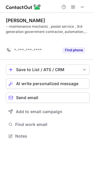
scroll to position [123, 93]
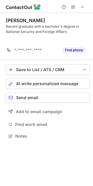
scroll to position [123, 93]
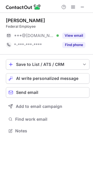
scroll to position [127, 93]
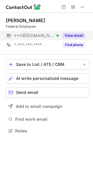
click at [77, 36] on button "View email" at bounding box center [73, 36] width 23 height 6
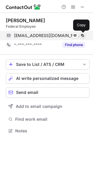
click at [82, 33] on span at bounding box center [82, 35] width 5 height 5
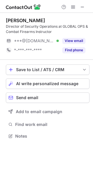
scroll to position [132, 93]
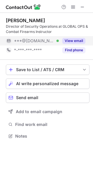
click at [75, 45] on div "View email" at bounding box center [72, 40] width 26 height 9
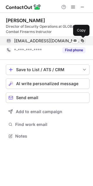
click at [83, 41] on span at bounding box center [82, 40] width 5 height 5
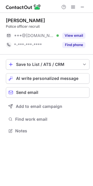
scroll to position [127, 93]
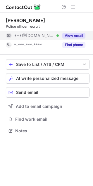
click at [80, 34] on button "View email" at bounding box center [73, 36] width 23 height 6
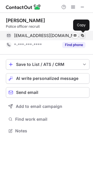
click at [82, 34] on span at bounding box center [82, 35] width 5 height 5
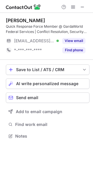
scroll to position [132, 93]
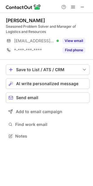
scroll to position [132, 93]
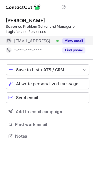
click at [80, 38] on button "View email" at bounding box center [73, 41] width 23 height 6
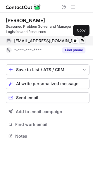
click at [82, 39] on span at bounding box center [82, 40] width 5 height 5
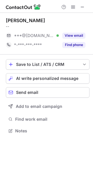
scroll to position [127, 93]
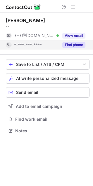
click at [77, 35] on button "View email" at bounding box center [73, 36] width 23 height 6
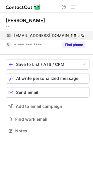
click at [82, 32] on div "caseyfitz55@gmail.com Verified Send email Copy" at bounding box center [45, 35] width 79 height 9
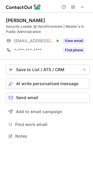
scroll to position [132, 93]
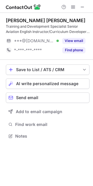
scroll to position [132, 93]
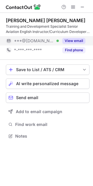
click at [69, 40] on button "View email" at bounding box center [73, 41] width 23 height 6
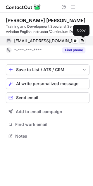
click at [84, 39] on span at bounding box center [82, 40] width 5 height 5
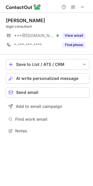
scroll to position [127, 93]
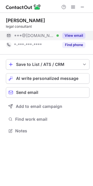
click at [80, 32] on div "View email" at bounding box center [72, 35] width 26 height 9
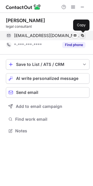
click at [83, 34] on span at bounding box center [82, 35] width 5 height 5
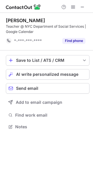
scroll to position [123, 93]
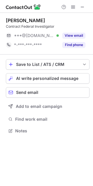
scroll to position [127, 93]
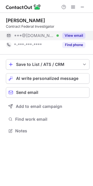
click at [70, 35] on button "View email" at bounding box center [73, 36] width 23 height 6
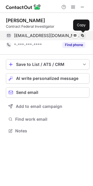
click at [81, 36] on span at bounding box center [82, 35] width 5 height 5
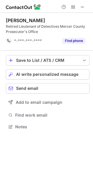
scroll to position [123, 93]
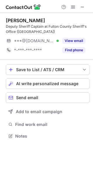
scroll to position [132, 93]
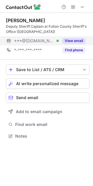
click at [72, 38] on button "View email" at bounding box center [73, 41] width 23 height 6
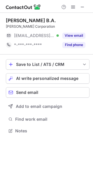
scroll to position [127, 93]
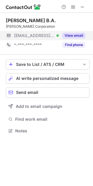
click at [73, 34] on button "View email" at bounding box center [73, 36] width 23 height 6
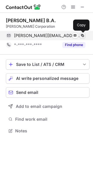
click at [83, 33] on span at bounding box center [82, 35] width 5 height 5
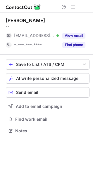
scroll to position [127, 93]
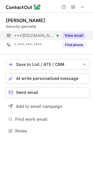
click at [76, 35] on button "View email" at bounding box center [73, 36] width 23 height 6
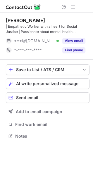
scroll to position [132, 93]
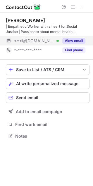
click at [70, 41] on button "View email" at bounding box center [73, 41] width 23 height 6
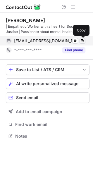
click at [84, 40] on span at bounding box center [82, 40] width 5 height 5
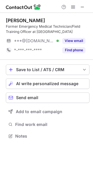
scroll to position [132, 93]
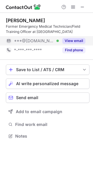
click at [76, 39] on button "View email" at bounding box center [73, 41] width 23 height 6
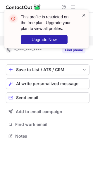
click at [84, 15] on span at bounding box center [83, 15] width 5 height 6
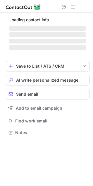
scroll to position [132, 93]
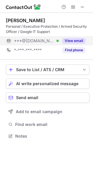
click at [69, 42] on button "View email" at bounding box center [73, 41] width 23 height 6
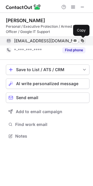
click at [84, 41] on span at bounding box center [82, 40] width 5 height 5
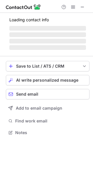
scroll to position [132, 93]
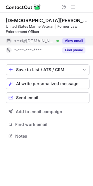
click at [74, 40] on button "View email" at bounding box center [73, 41] width 23 height 6
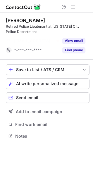
scroll to position [123, 93]
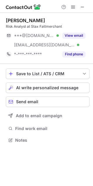
scroll to position [136, 93]
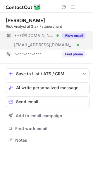
click at [75, 33] on button "View email" at bounding box center [73, 36] width 23 height 6
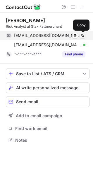
click at [82, 34] on span at bounding box center [82, 35] width 5 height 5
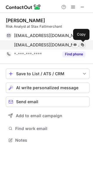
click at [82, 45] on span at bounding box center [82, 44] width 5 height 5
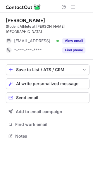
scroll to position [127, 93]
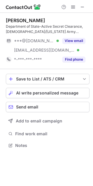
scroll to position [141, 93]
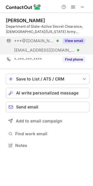
click at [74, 41] on button "View email" at bounding box center [73, 41] width 23 height 6
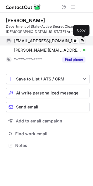
click at [83, 40] on span at bounding box center [82, 40] width 5 height 5
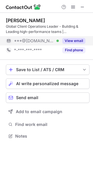
scroll to position [132, 93]
click at [72, 40] on button "View email" at bounding box center [73, 41] width 23 height 6
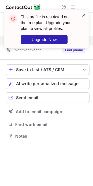
click at [83, 15] on span at bounding box center [83, 15] width 5 height 6
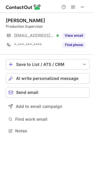
scroll to position [127, 93]
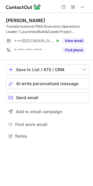
scroll to position [132, 93]
click at [73, 41] on button "View email" at bounding box center [73, 41] width 23 height 6
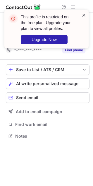
click at [84, 16] on span at bounding box center [83, 15] width 5 height 6
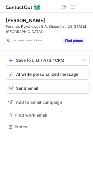
scroll to position [123, 93]
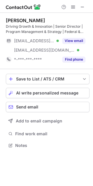
scroll to position [141, 93]
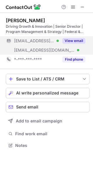
click at [71, 41] on button "View email" at bounding box center [73, 41] width 23 height 6
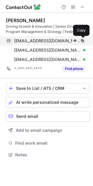
click at [83, 40] on span at bounding box center [82, 40] width 5 height 5
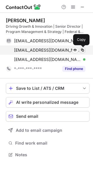
click at [81, 49] on span at bounding box center [82, 50] width 5 height 5
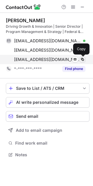
click at [82, 58] on span at bounding box center [82, 59] width 5 height 5
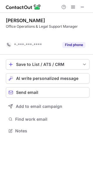
scroll to position [117, 93]
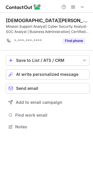
scroll to position [123, 93]
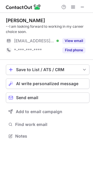
scroll to position [132, 93]
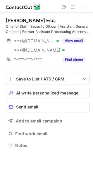
scroll to position [141, 93]
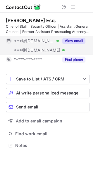
click at [75, 42] on button "View email" at bounding box center [73, 41] width 23 height 6
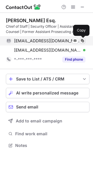
click at [83, 38] on span at bounding box center [82, 40] width 5 height 5
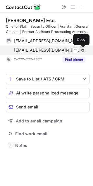
click at [82, 51] on span at bounding box center [82, 50] width 5 height 5
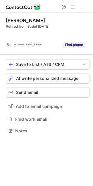
scroll to position [117, 93]
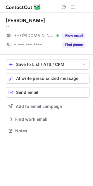
scroll to position [127, 93]
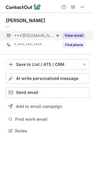
click at [72, 35] on button "View email" at bounding box center [73, 36] width 23 height 6
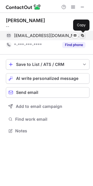
click at [83, 35] on span at bounding box center [82, 35] width 5 height 5
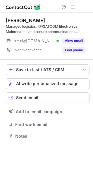
scroll to position [132, 93]
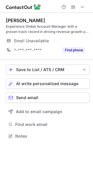
scroll to position [132, 93]
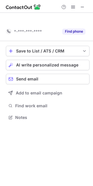
scroll to position [104, 93]
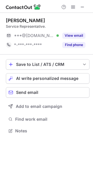
scroll to position [127, 93]
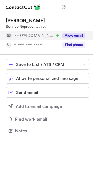
click at [72, 35] on button "View email" at bounding box center [73, 36] width 23 height 6
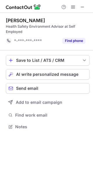
scroll to position [123, 93]
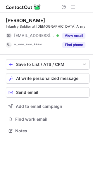
scroll to position [127, 93]
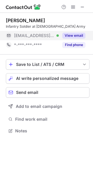
click at [73, 38] on button "View email" at bounding box center [73, 36] width 23 height 6
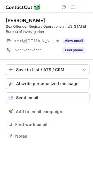
scroll to position [132, 93]
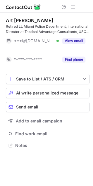
scroll to position [132, 93]
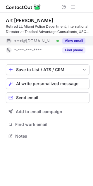
click at [75, 45] on div "View email" at bounding box center [72, 40] width 26 height 9
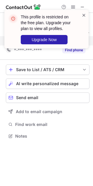
click at [83, 16] on span at bounding box center [83, 15] width 5 height 6
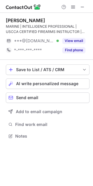
scroll to position [132, 93]
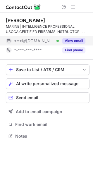
click at [62, 40] on div "View email" at bounding box center [72, 40] width 26 height 9
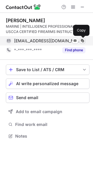
click at [82, 40] on span at bounding box center [82, 40] width 5 height 5
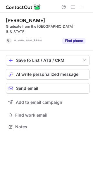
scroll to position [117, 93]
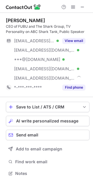
scroll to position [169, 93]
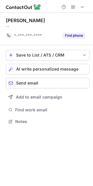
scroll to position [117, 93]
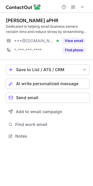
scroll to position [132, 93]
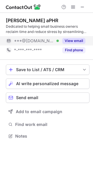
click at [73, 40] on button "View email" at bounding box center [73, 41] width 23 height 6
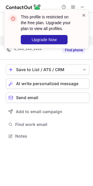
click at [83, 15] on span at bounding box center [83, 15] width 5 height 6
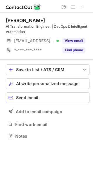
scroll to position [132, 93]
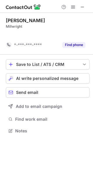
scroll to position [117, 93]
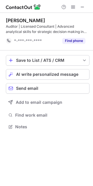
scroll to position [123, 93]
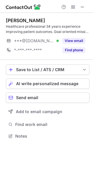
scroll to position [132, 93]
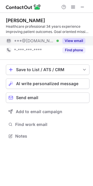
click at [74, 39] on button "View email" at bounding box center [73, 41] width 23 height 6
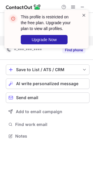
click at [83, 15] on span at bounding box center [83, 15] width 5 height 6
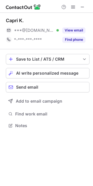
scroll to position [121, 93]
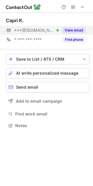
click at [69, 27] on button "View email" at bounding box center [73, 30] width 23 height 6
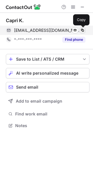
click at [84, 28] on span at bounding box center [82, 30] width 5 height 5
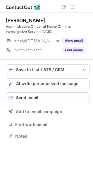
scroll to position [132, 93]
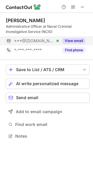
click at [73, 37] on div "View email" at bounding box center [72, 40] width 26 height 9
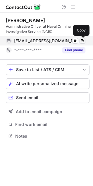
click at [81, 41] on span at bounding box center [82, 40] width 5 height 5
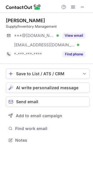
scroll to position [136, 93]
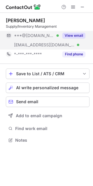
click at [68, 38] on button "View email" at bounding box center [73, 36] width 23 height 6
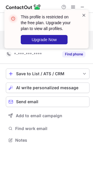
click at [82, 14] on span at bounding box center [83, 15] width 5 height 6
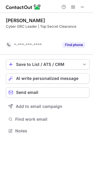
scroll to position [117, 93]
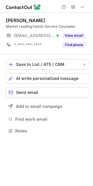
scroll to position [127, 93]
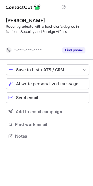
scroll to position [123, 93]
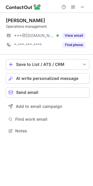
scroll to position [127, 93]
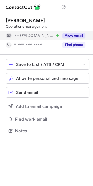
click at [73, 36] on button "View email" at bounding box center [73, 36] width 23 height 6
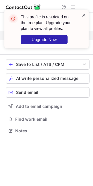
click at [84, 15] on span at bounding box center [83, 15] width 5 height 6
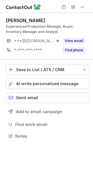
scroll to position [132, 93]
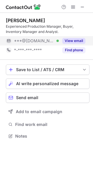
click at [75, 42] on button "View email" at bounding box center [73, 41] width 23 height 6
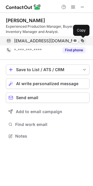
click at [82, 41] on span at bounding box center [82, 40] width 5 height 5
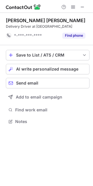
scroll to position [117, 93]
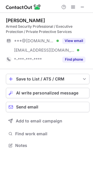
scroll to position [141, 93]
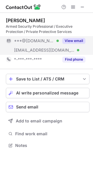
click at [77, 36] on div "View email" at bounding box center [72, 40] width 26 height 9
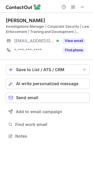
scroll to position [132, 93]
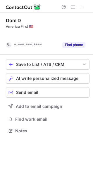
scroll to position [117, 93]
